Goal: Navigation & Orientation: Understand site structure

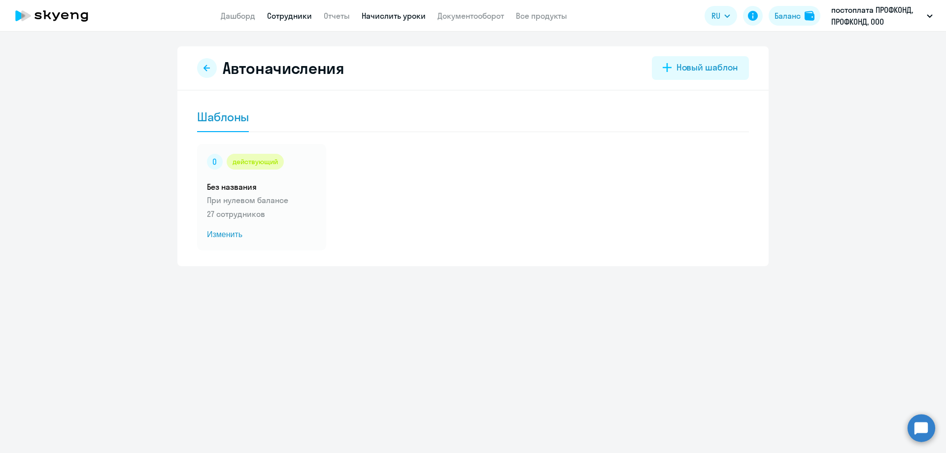
click at [276, 14] on link "Сотрудники" at bounding box center [289, 16] width 45 height 10
select select "30"
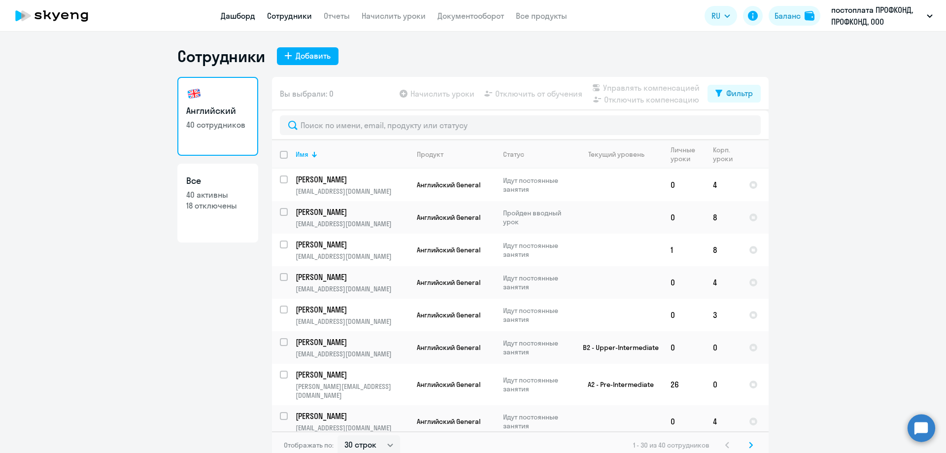
click at [235, 19] on link "Дашборд" at bounding box center [238, 16] width 34 height 10
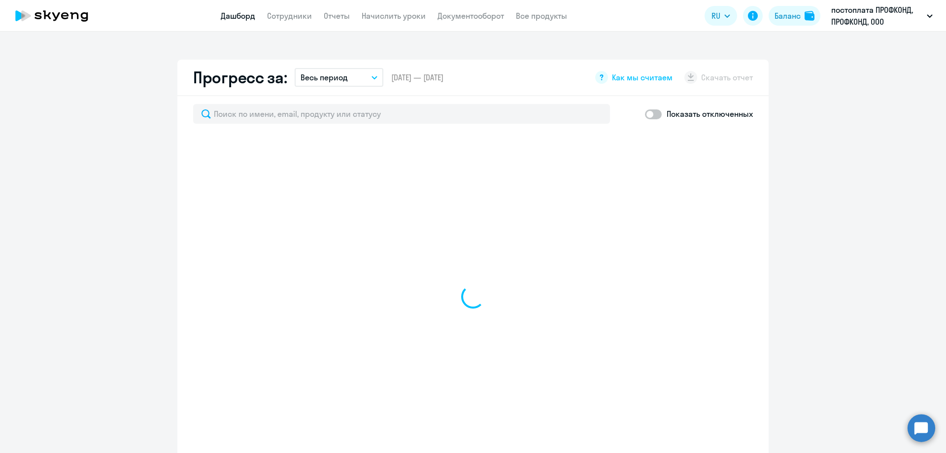
select select "30"
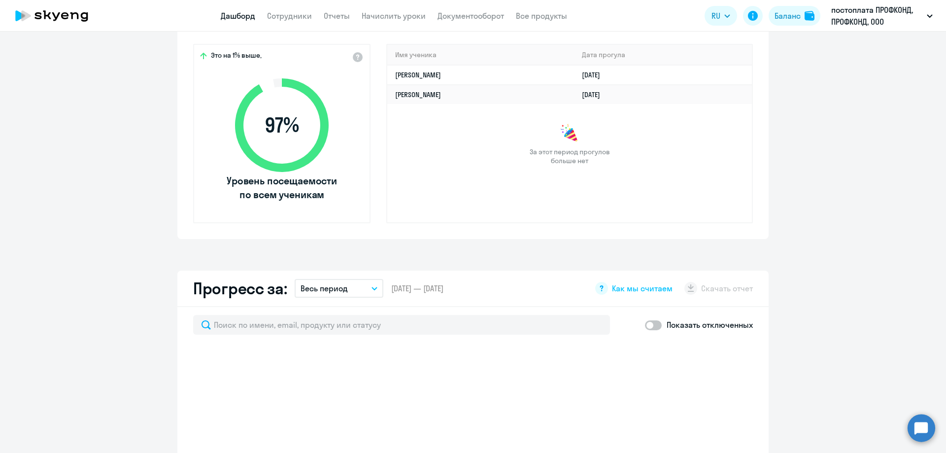
select select "30"
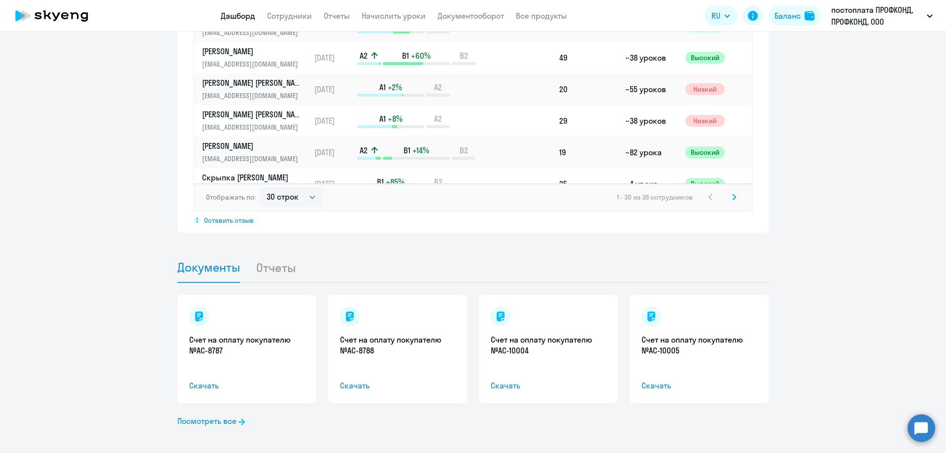
scroll to position [797, 0]
